Goal: Information Seeking & Learning: Find specific page/section

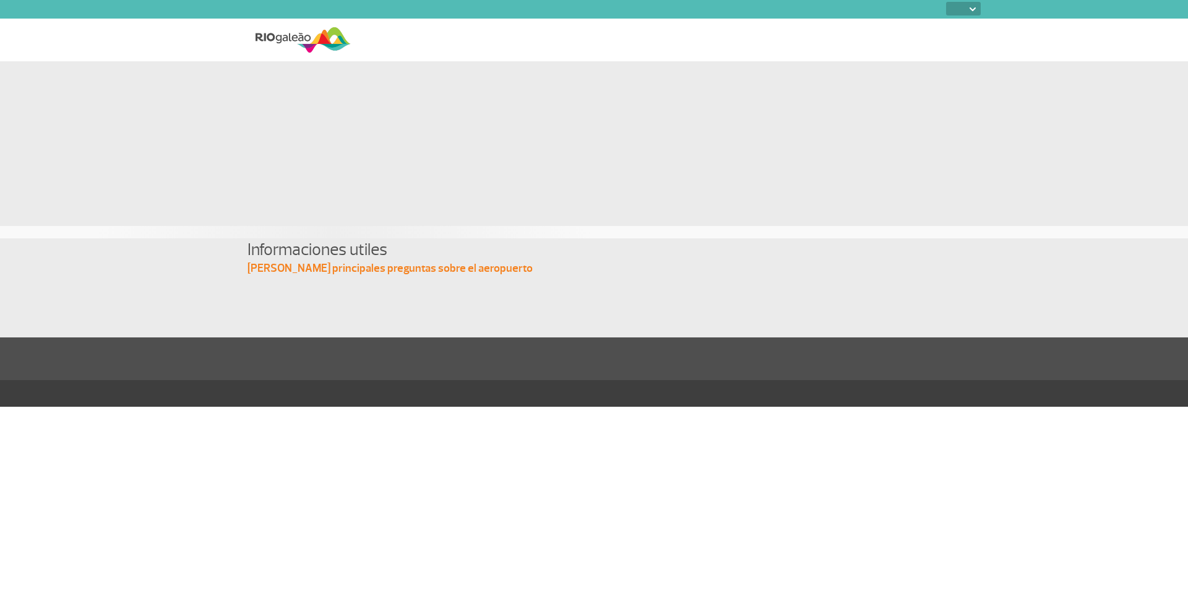
select select
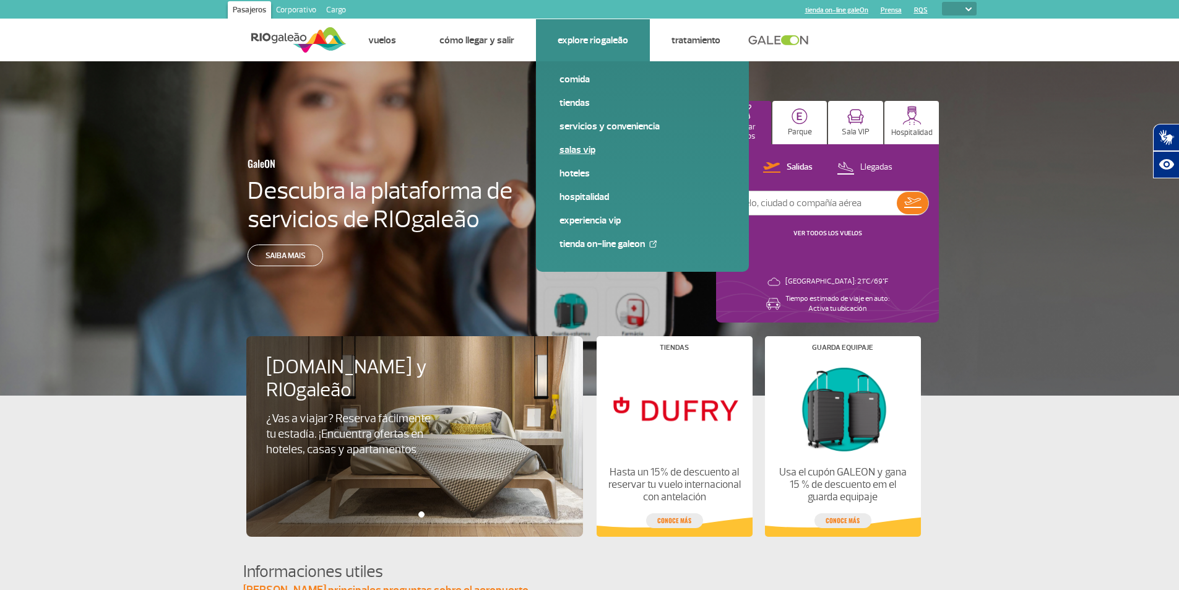
click at [585, 154] on link "Salas VIP" at bounding box center [642, 150] width 166 height 14
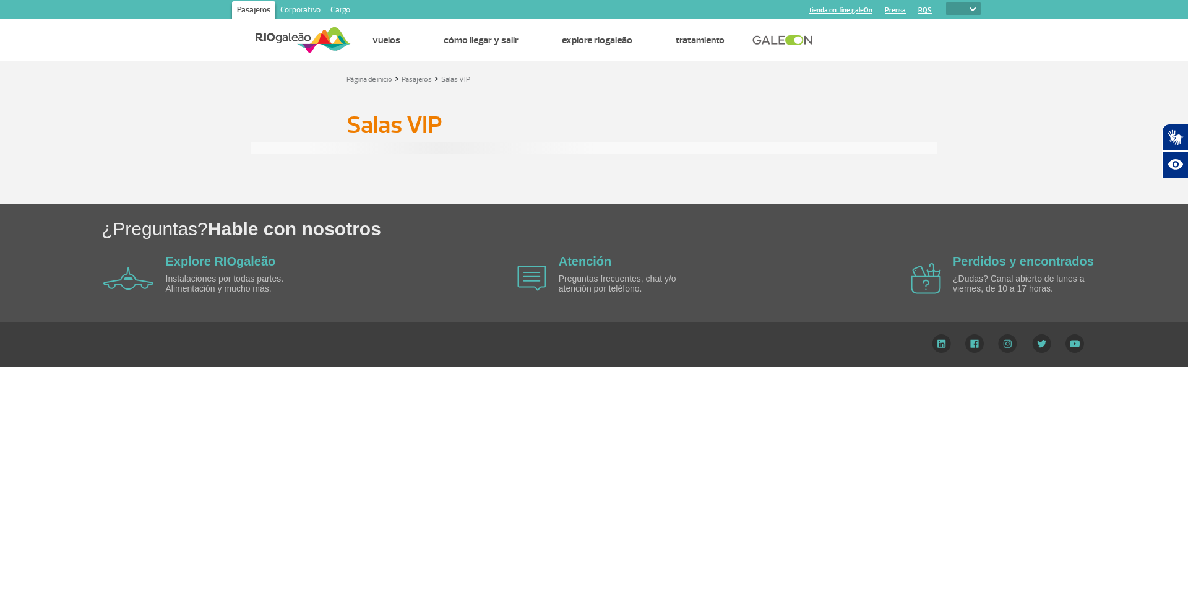
select select
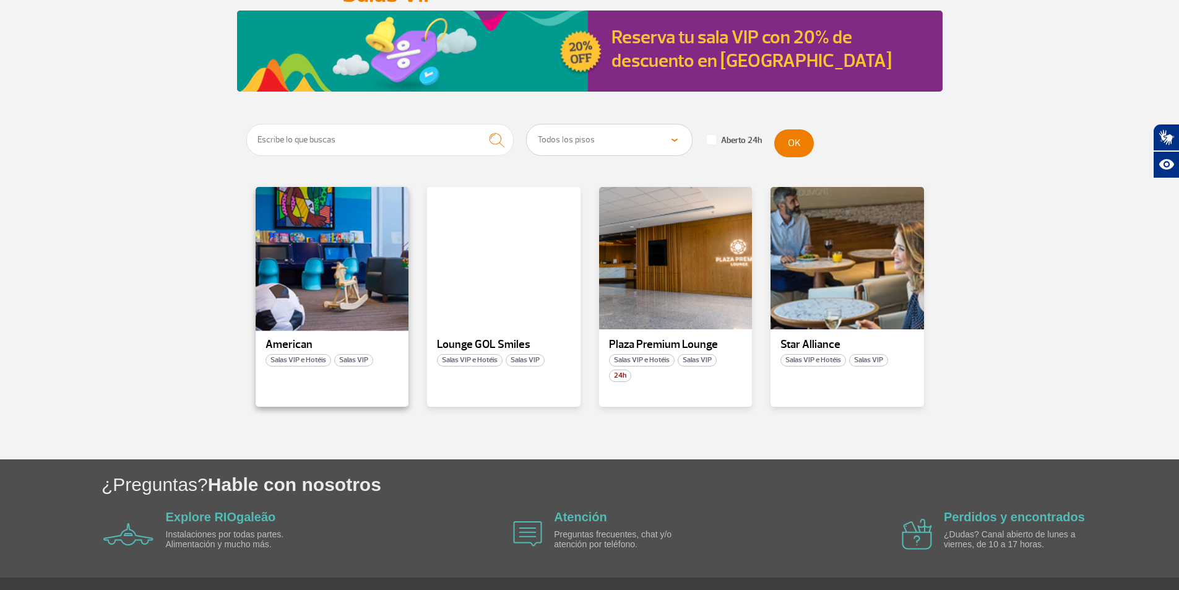
scroll to position [164, 0]
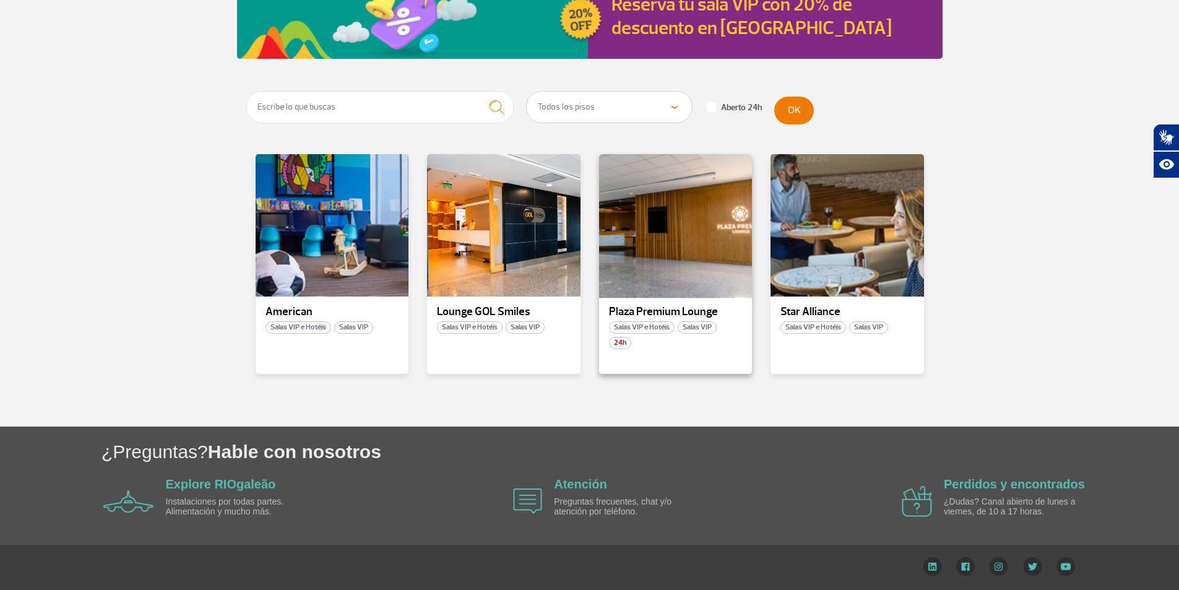
click at [643, 246] on div at bounding box center [675, 225] width 156 height 145
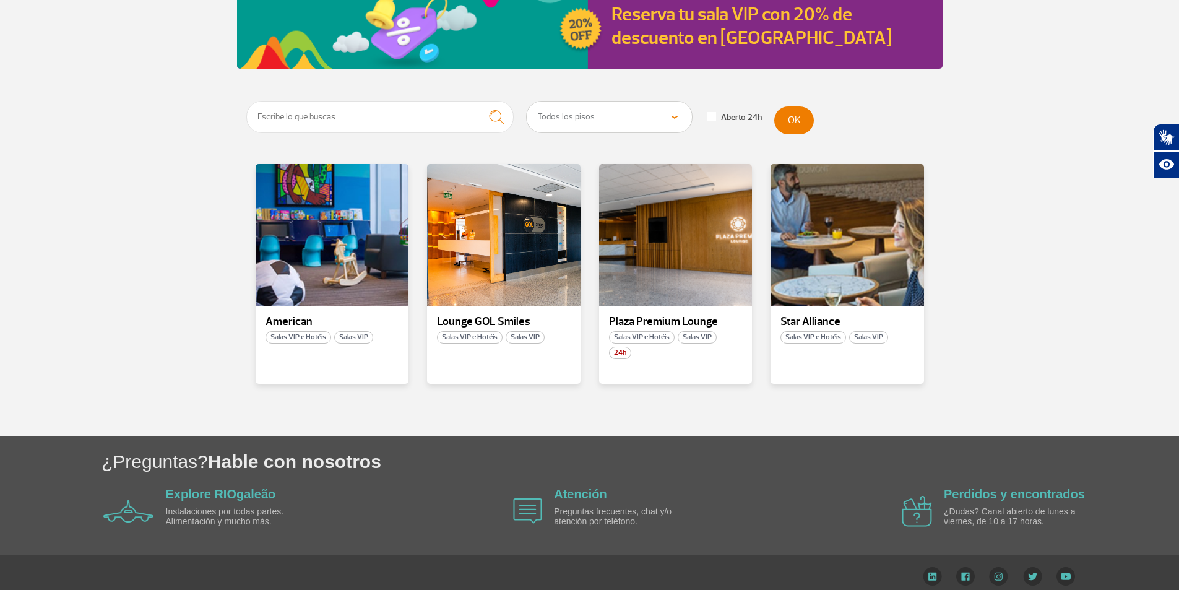
scroll to position [164, 0]
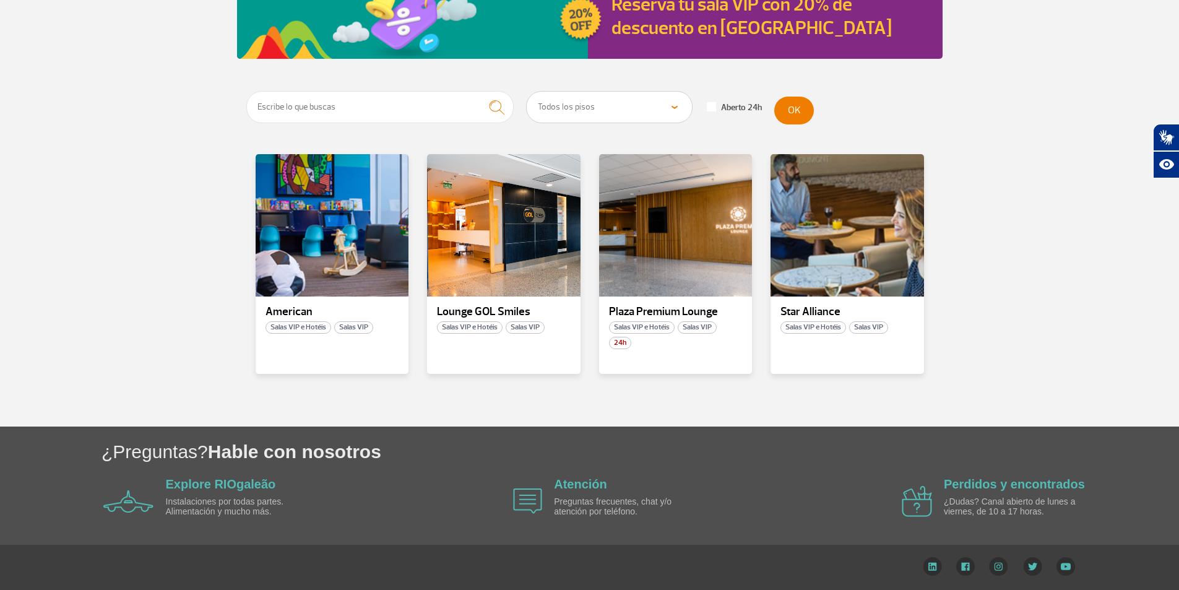
click at [581, 98] on select "Todos los pisos Área Pública (Antes de los [MEDICAL_DATA] X) Desembarque Área P…" at bounding box center [609, 107] width 165 height 31
click at [1019, 256] on section "Todos los pisos Área Pública (Antes de los [MEDICAL_DATA] X) Desembarque Área P…" at bounding box center [589, 258] width 1179 height 335
click at [695, 237] on div at bounding box center [675, 225] width 156 height 145
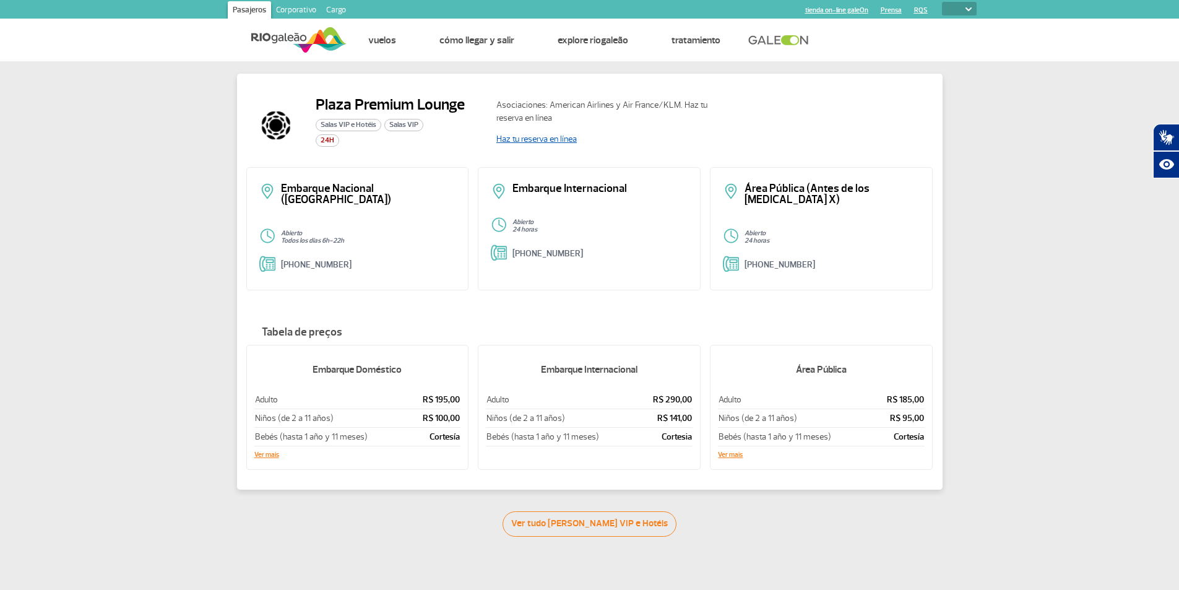
click at [554, 134] on link "Haz tu reserva en línea" at bounding box center [536, 139] width 80 height 11
